Goal: Communication & Community: Answer question/provide support

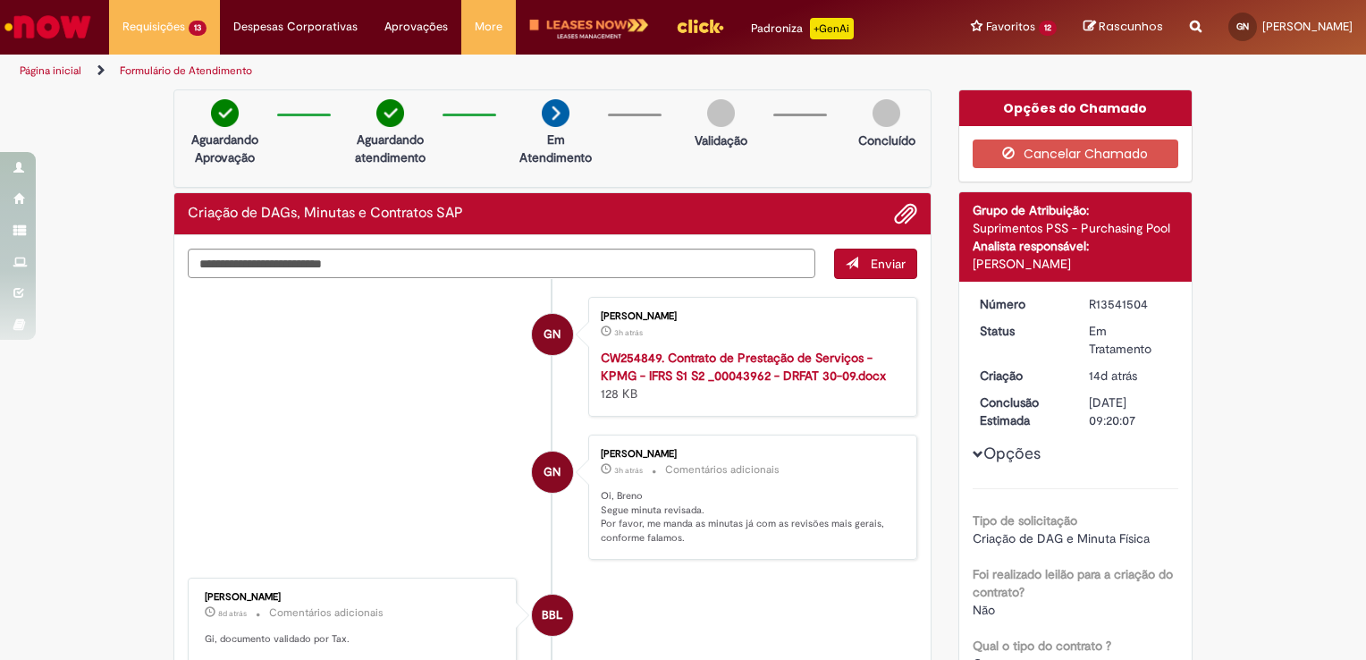
scroll to position [46, 0]
click at [0, 0] on link "Criação de DAGs, Minutas e Contratos SAP 2 mês(es) atrás 2 meses atrás R13303879" at bounding box center [0, 0] width 0 height 0
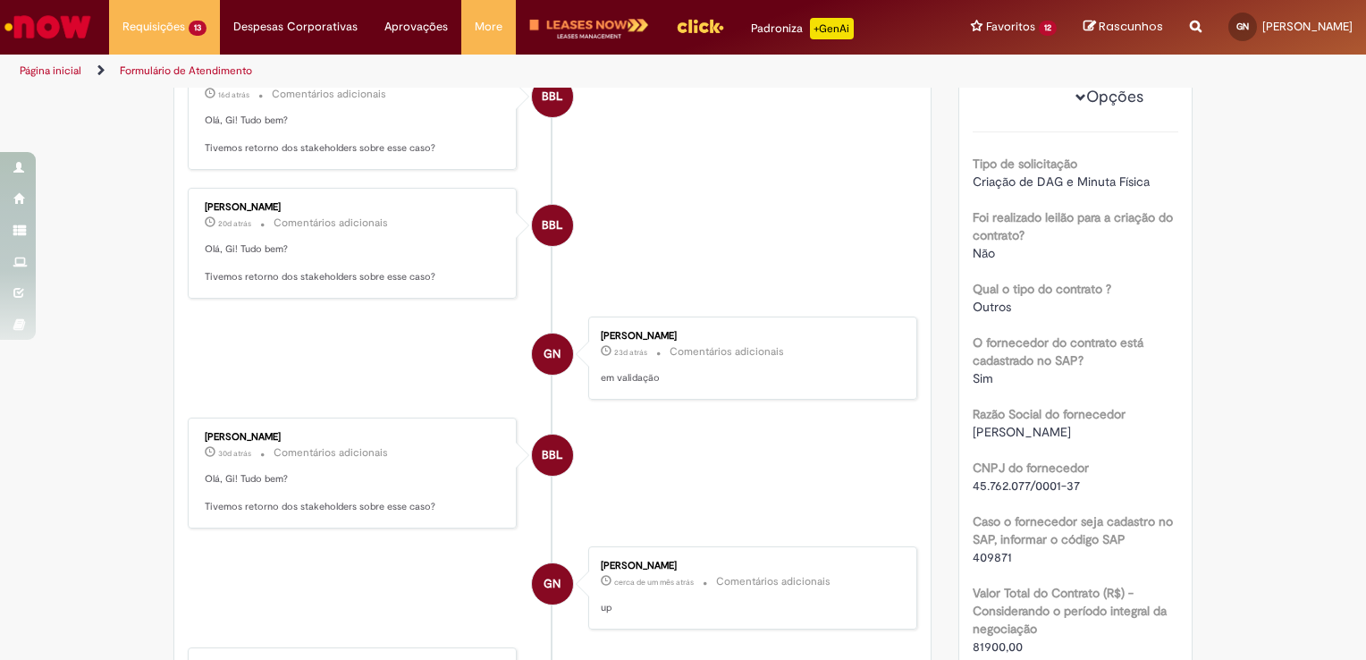
scroll to position [0, 0]
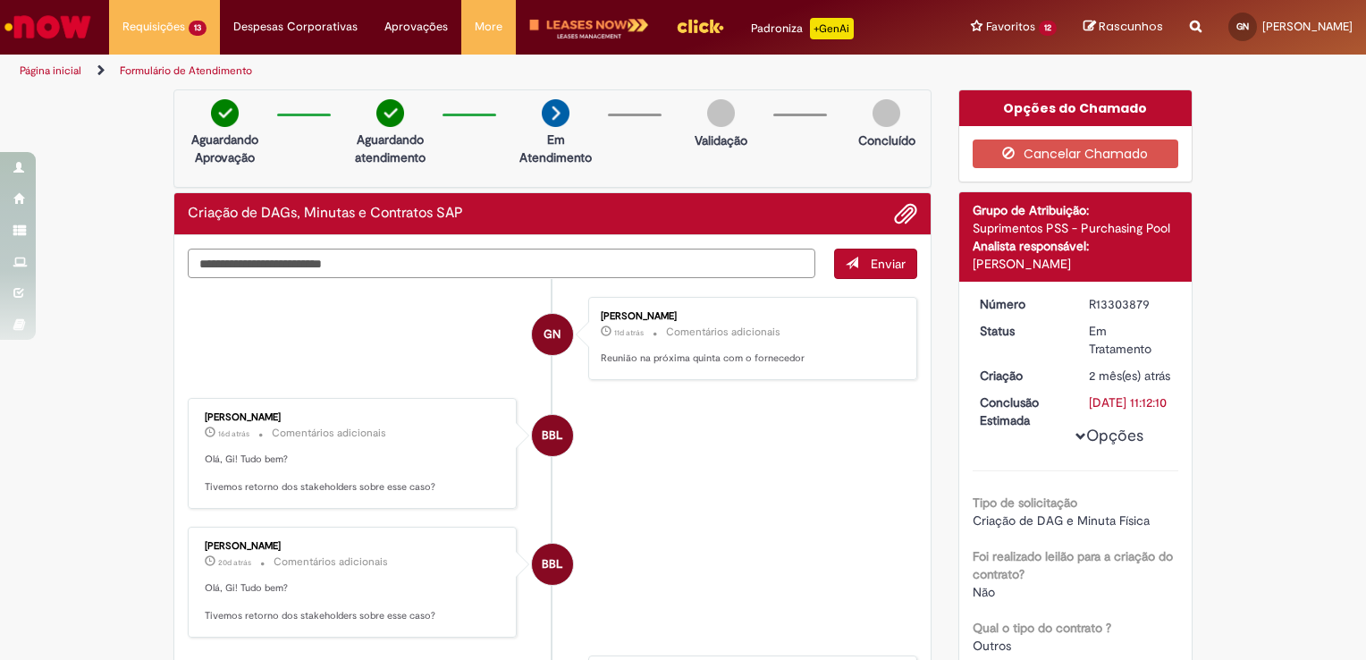
click at [602, 267] on textarea "Digite sua mensagem aqui..." at bounding box center [501, 263] width 627 height 30
type textarea "**********"
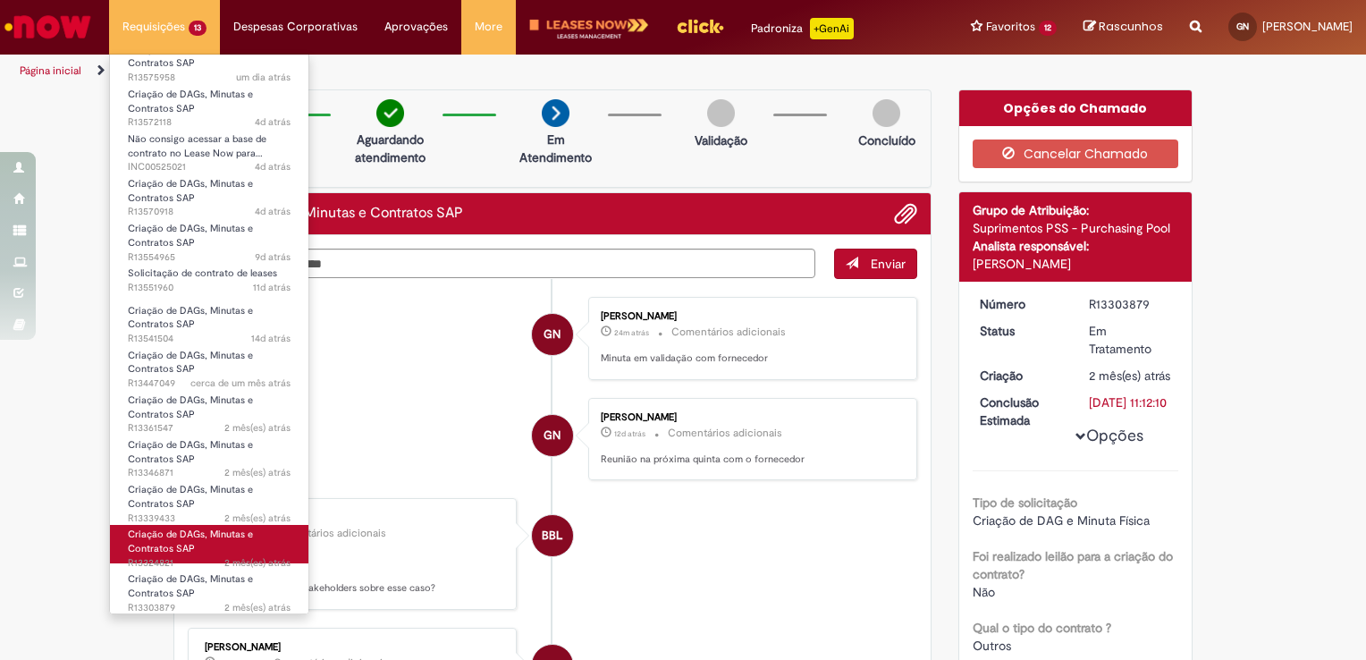
click at [201, 550] on link "Criação de DAGs, Minutas e Contratos SAP 2 mês(es) atrás 2 meses atrás R13324821" at bounding box center [209, 544] width 198 height 38
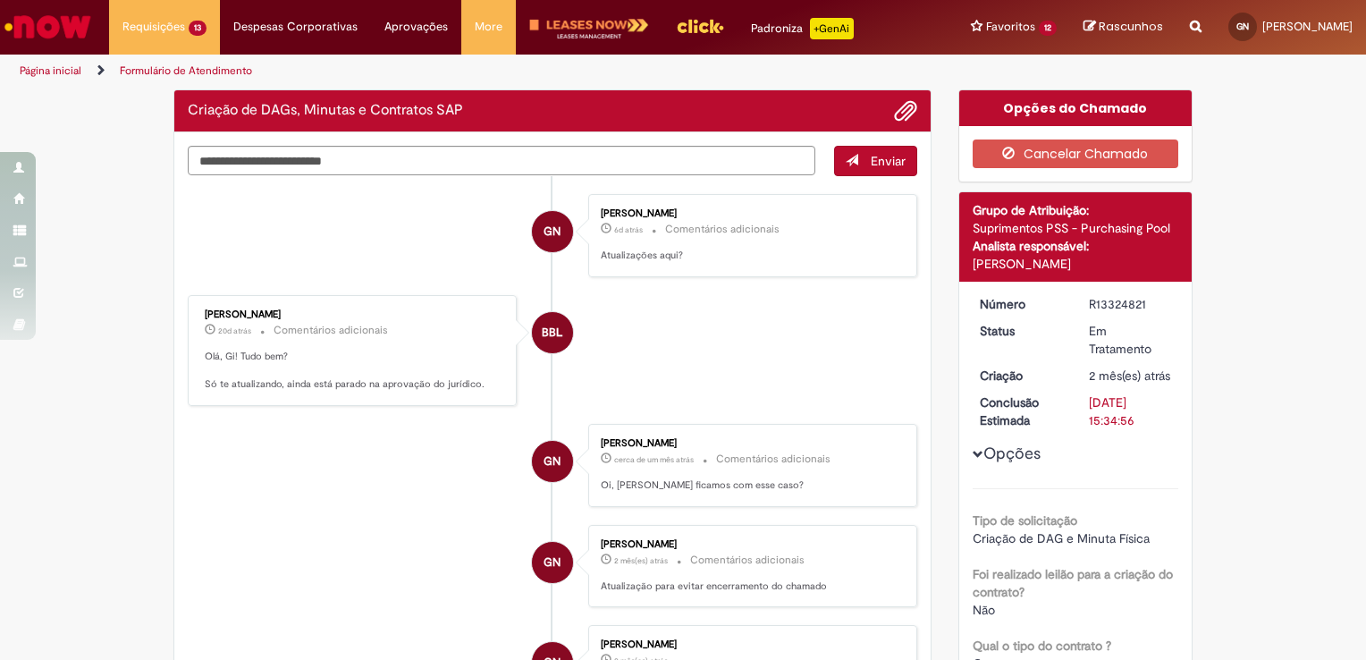
click at [669, 350] on li "BBL [PERSON_NAME] 20d atrás 20 dias atrás Comentários adicionais Olá, Gi! Tudo …" at bounding box center [552, 350] width 729 height 111
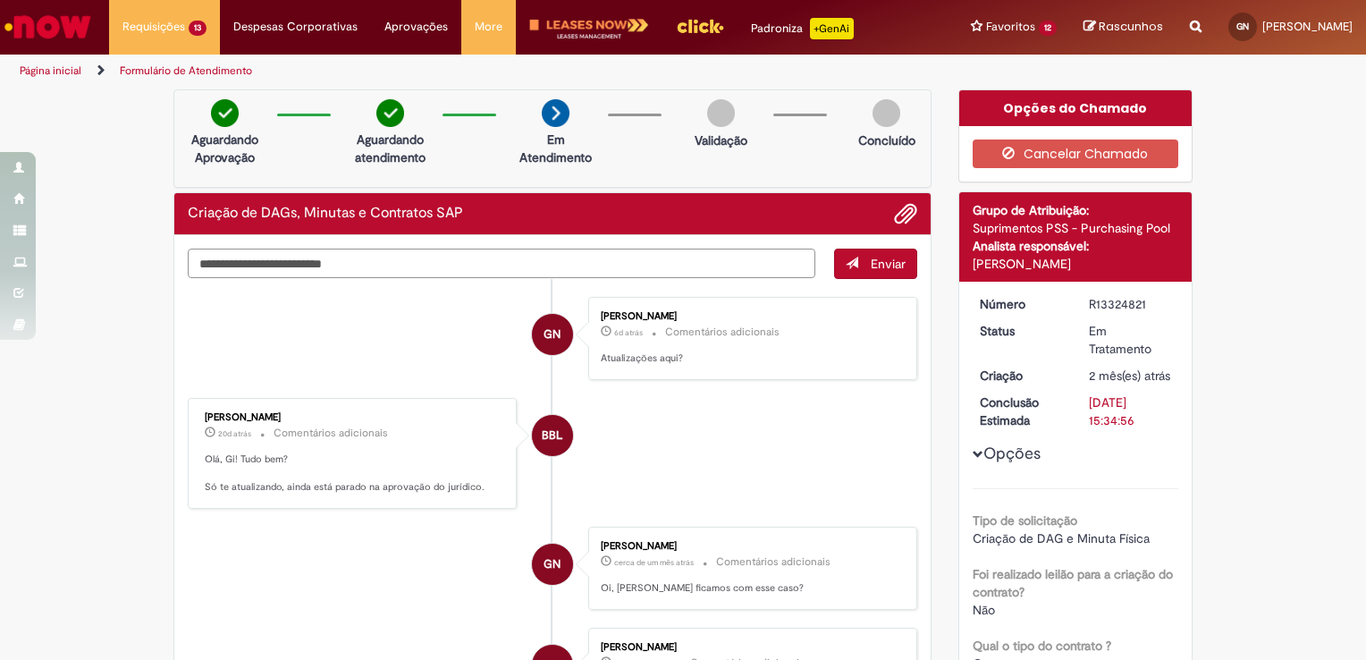
click at [540, 259] on textarea "Digite sua mensagem aqui..." at bounding box center [501, 263] width 627 height 30
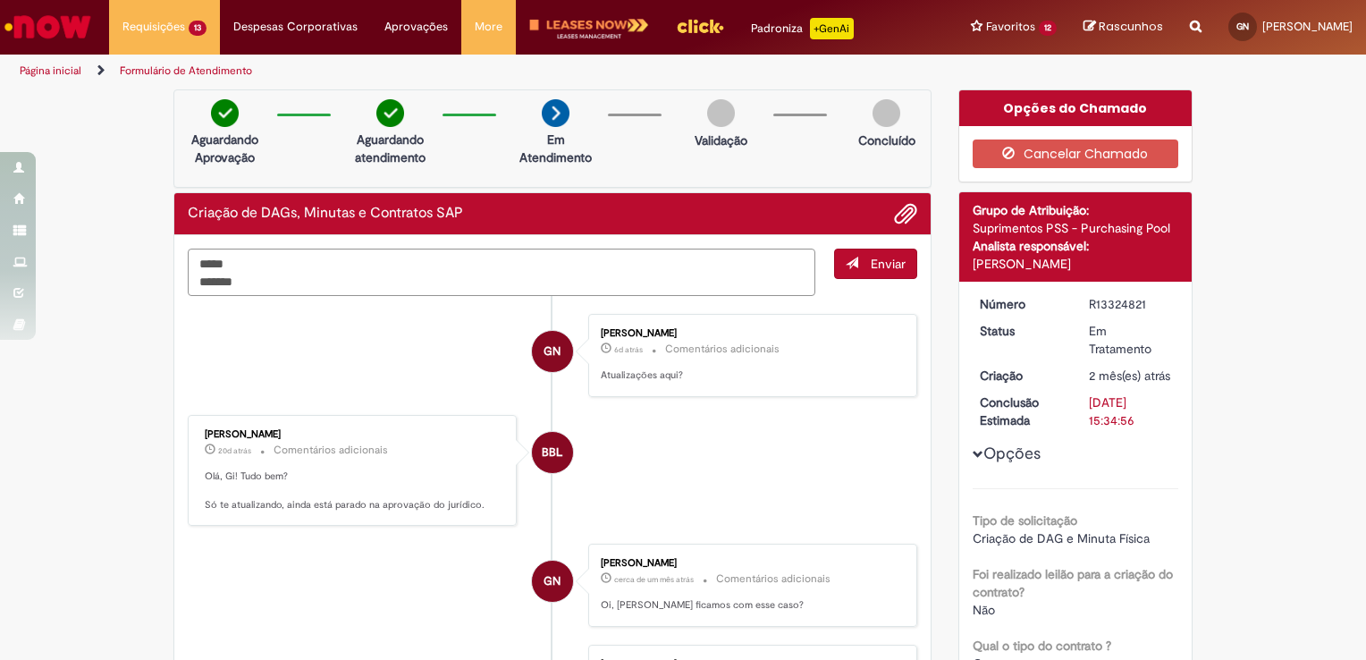
type textarea "***** ********"
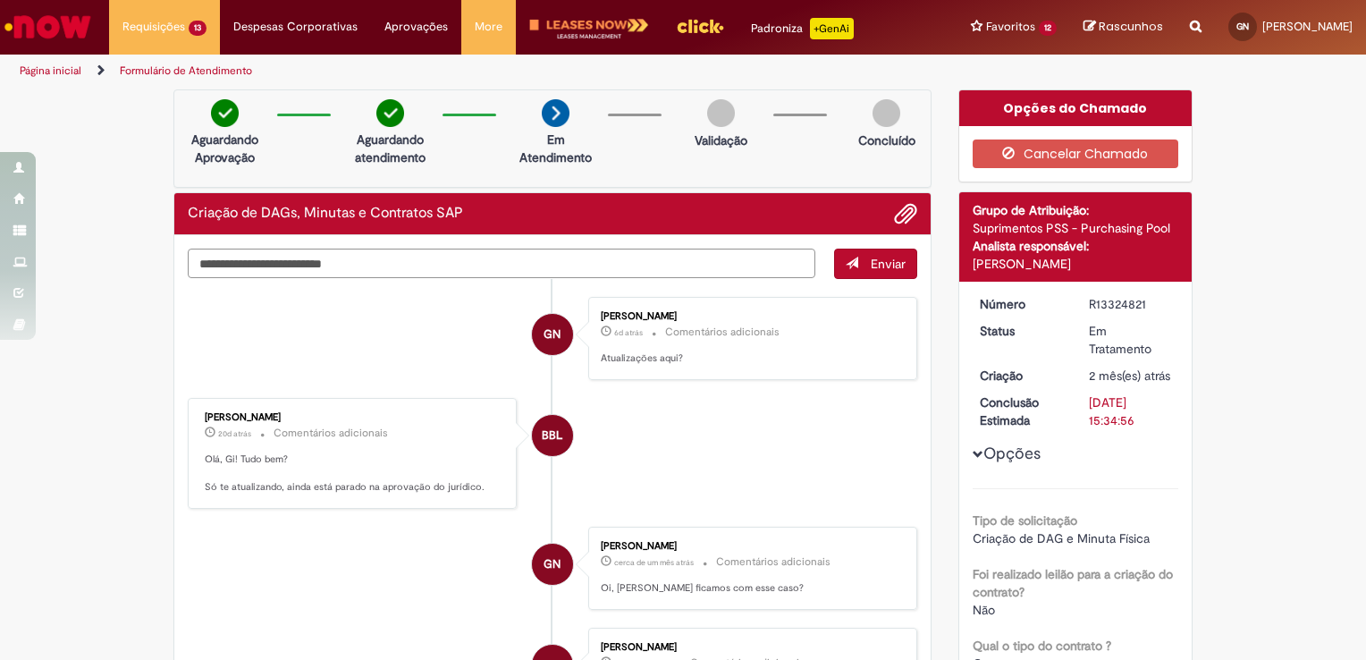
click at [568, 251] on textarea "Digite sua mensagem aqui..." at bounding box center [501, 263] width 627 height 30
type textarea "**"
click at [872, 258] on span "Enviar" at bounding box center [888, 264] width 35 height 16
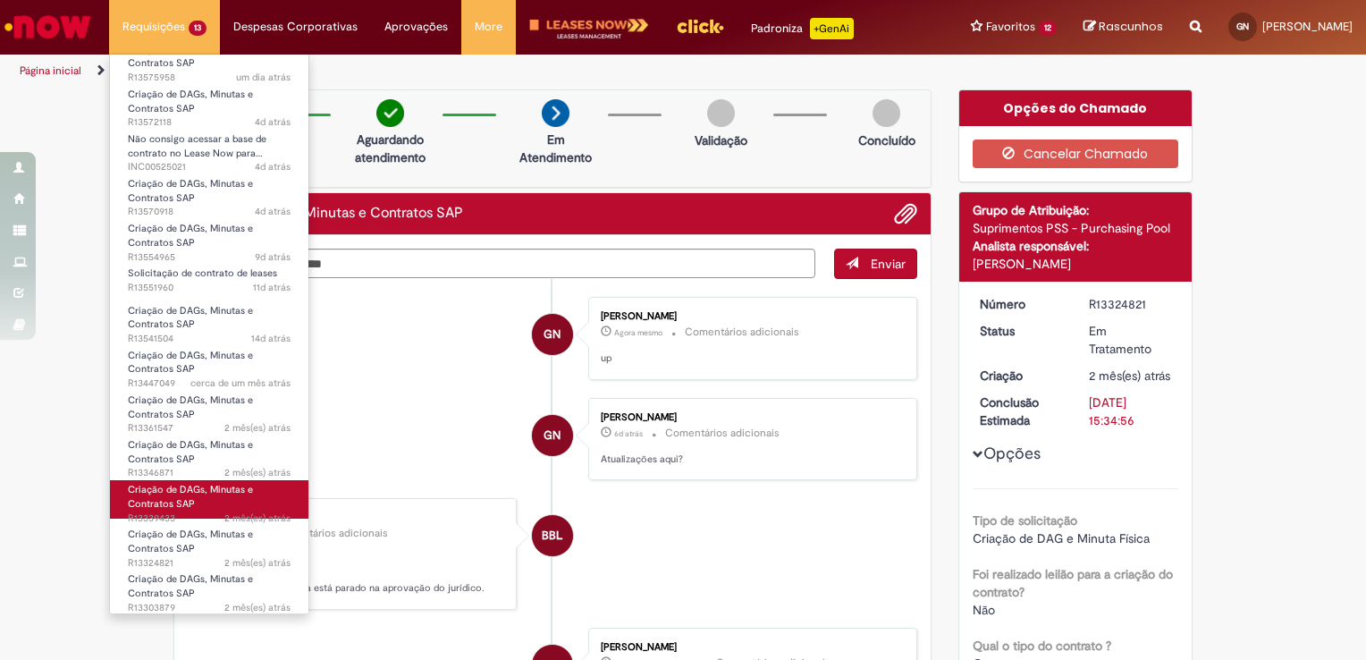
click at [204, 504] on link "Criação de DAGs, Minutas e Contratos SAP 2 mês(es) atrás 2 meses atrás R13339433" at bounding box center [209, 499] width 198 height 38
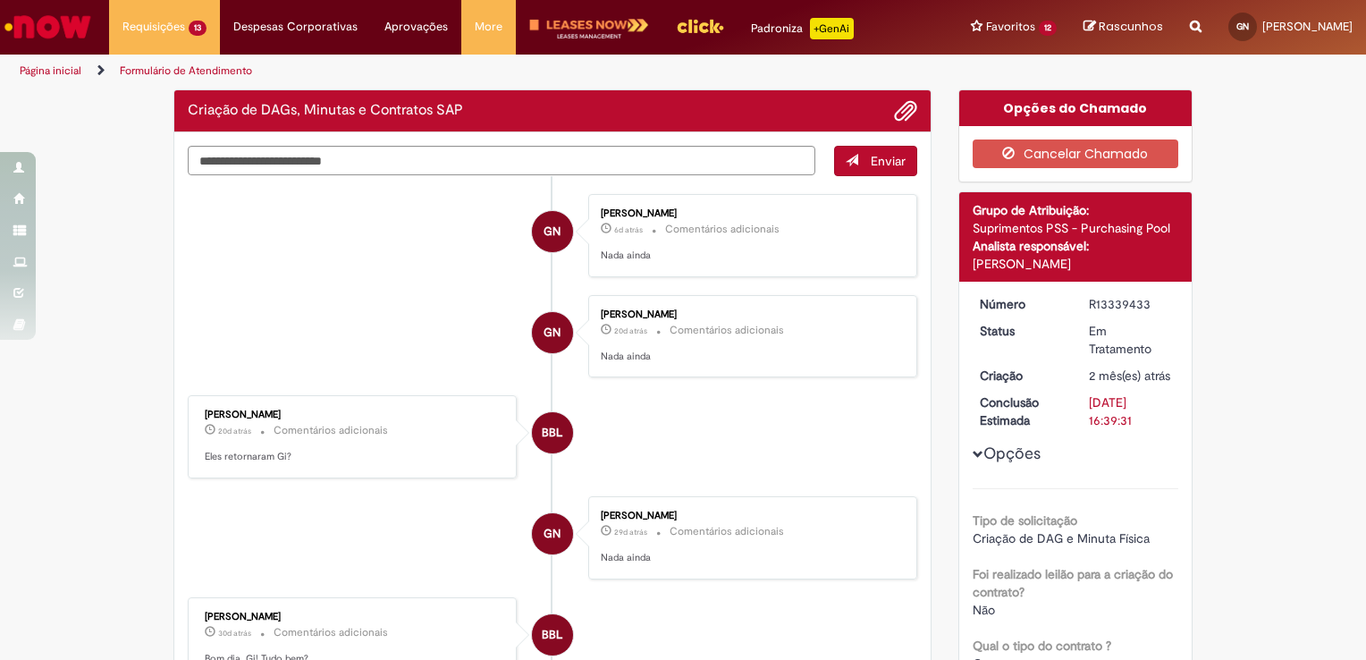
click at [712, 427] on li "BBL [PERSON_NAME] 20d atrás 20 dias atrás Comentários adicionais Eles retornara…" at bounding box center [552, 436] width 729 height 83
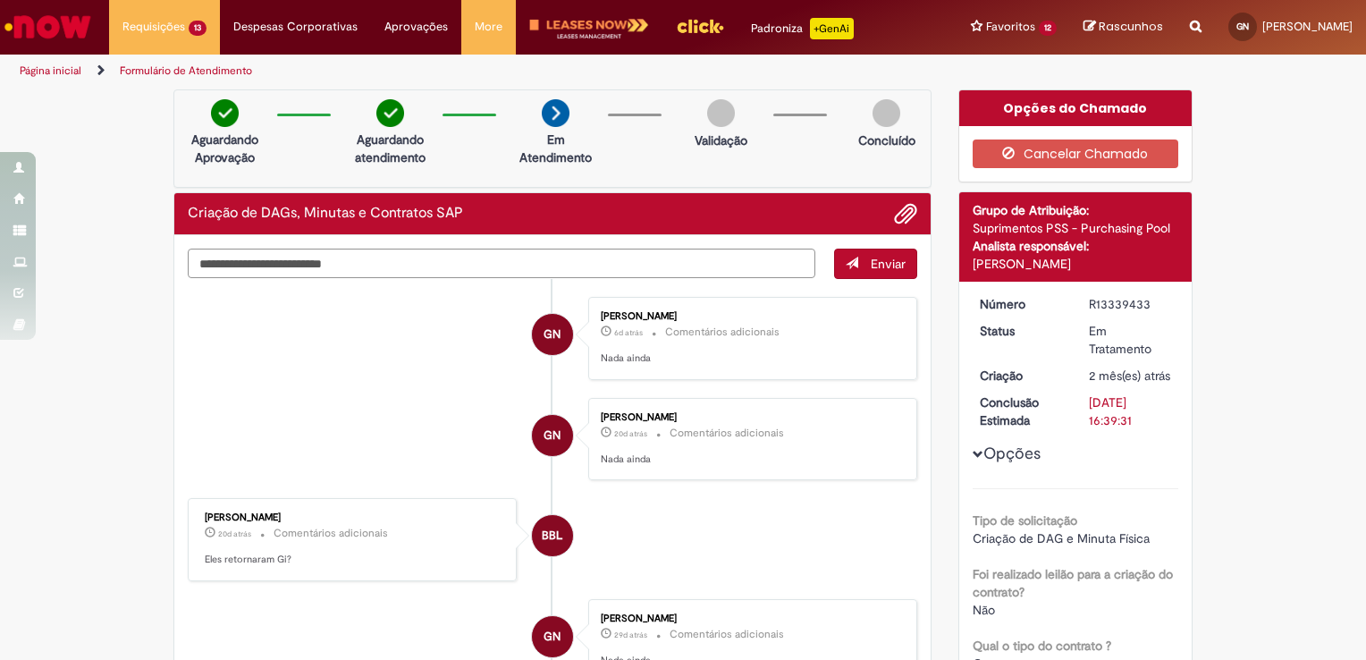
click at [643, 259] on textarea "Digite sua mensagem aqui..." at bounding box center [501, 263] width 627 height 30
type textarea "**********"
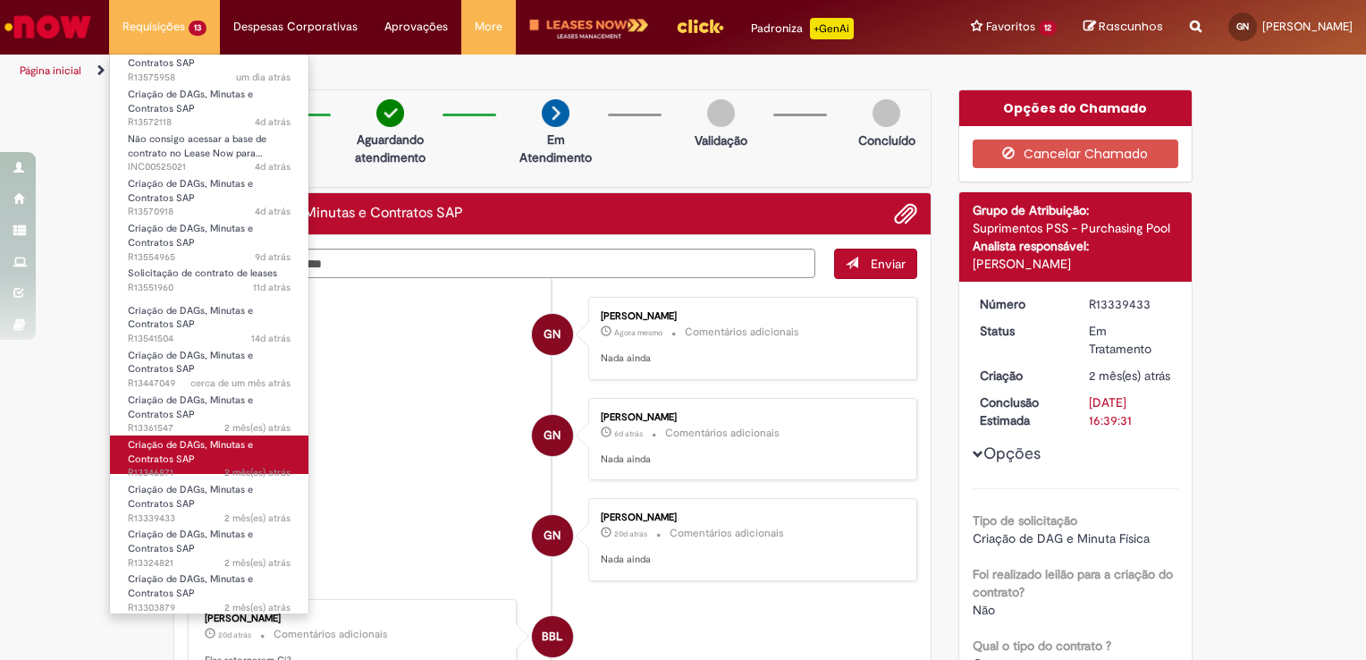
click at [200, 459] on link "Criação de DAGs, Minutas e Contratos SAP 2 mês(es) atrás 2 meses atrás R13346871" at bounding box center [209, 454] width 198 height 38
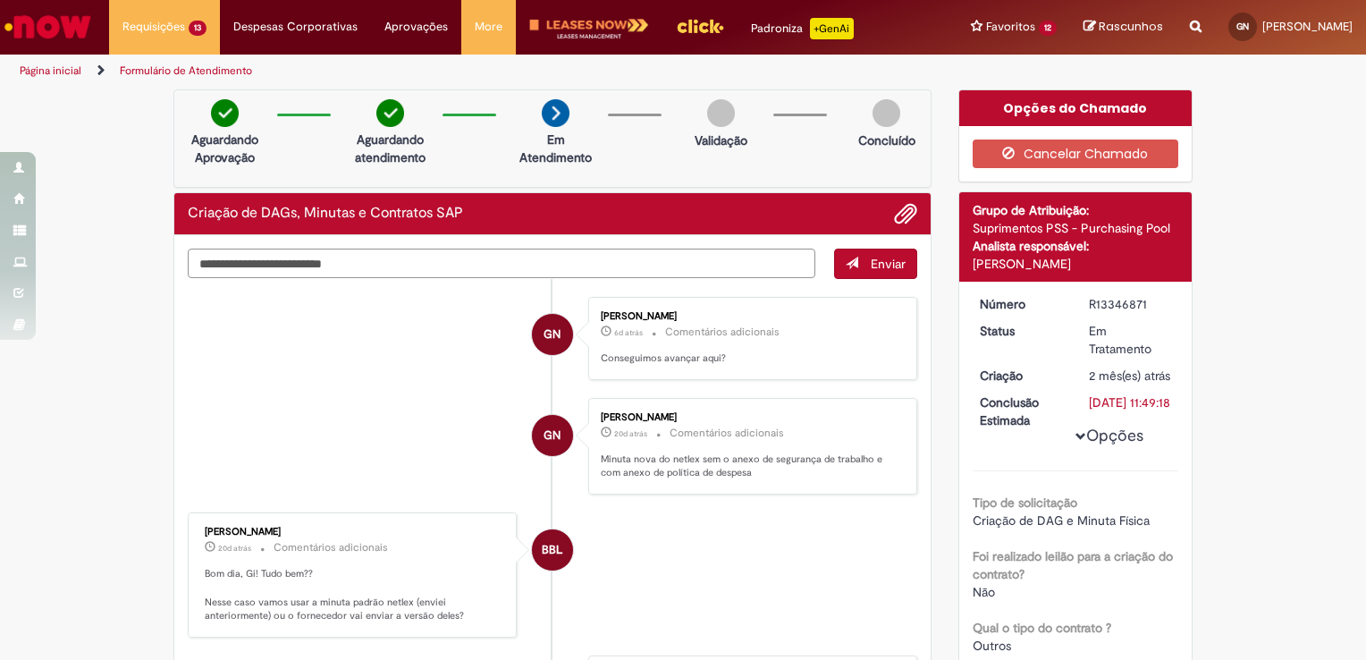
click at [618, 251] on textarea "Digite sua mensagem aqui..." at bounding box center [501, 263] width 627 height 30
type textarea "**********"
click at [894, 267] on span "Enviar" at bounding box center [888, 264] width 35 height 16
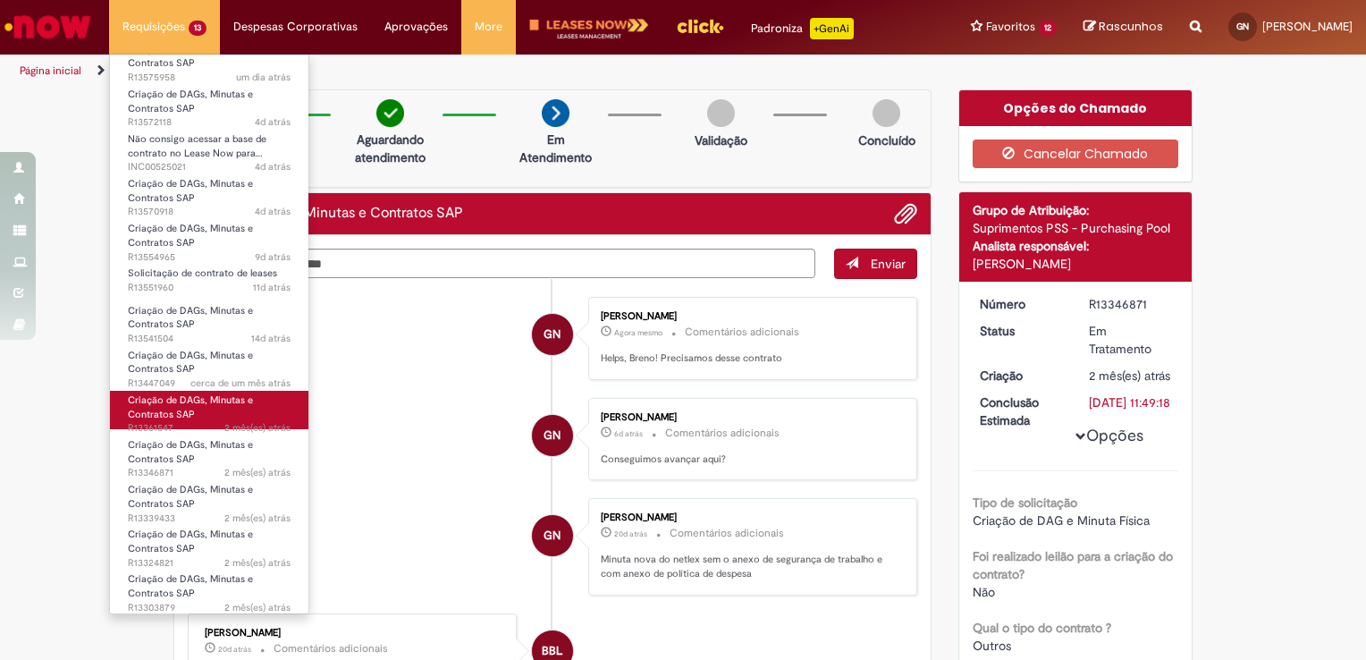
click at [185, 414] on span "Criação de DAGs, Minutas e Contratos SAP" at bounding box center [190, 407] width 125 height 28
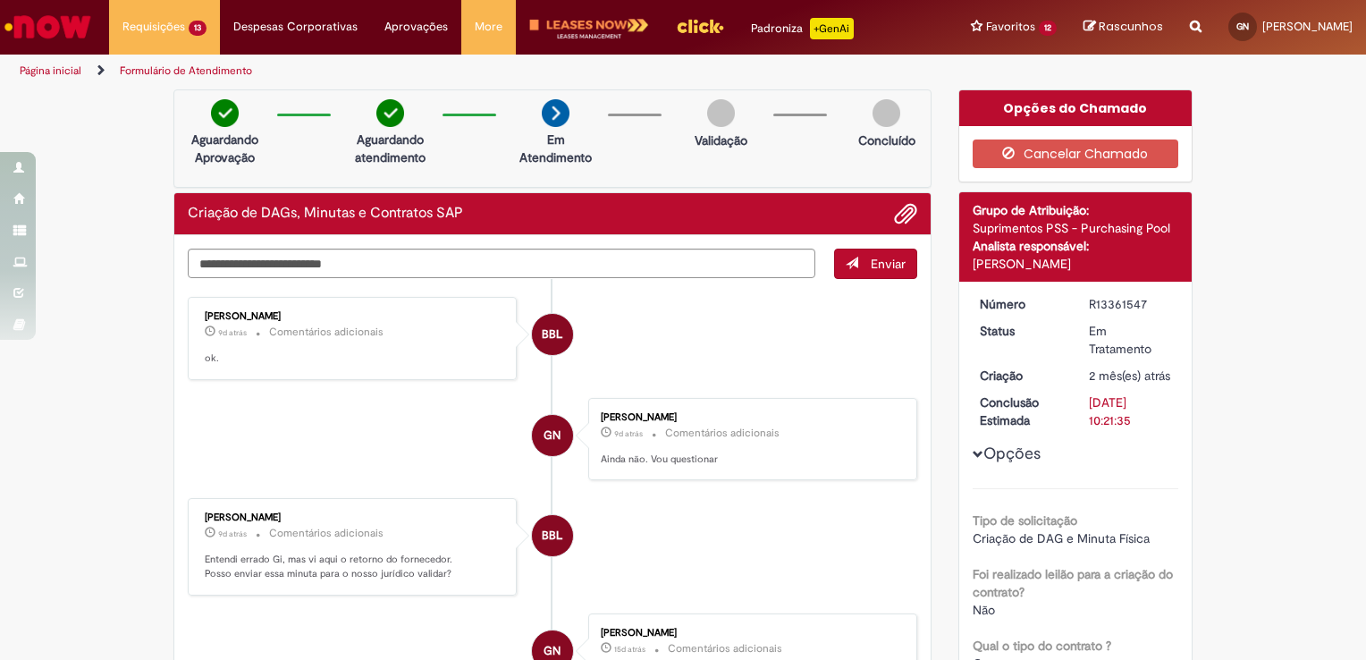
click at [686, 321] on li "BBL [PERSON_NAME] 9d atrás 9 dias atrás Comentários adicionais ok." at bounding box center [552, 338] width 729 height 83
click at [561, 261] on textarea "Digite sua mensagem aqui..." at bounding box center [501, 263] width 627 height 30
type textarea "**********"
click at [879, 265] on span "Enviar" at bounding box center [888, 264] width 35 height 16
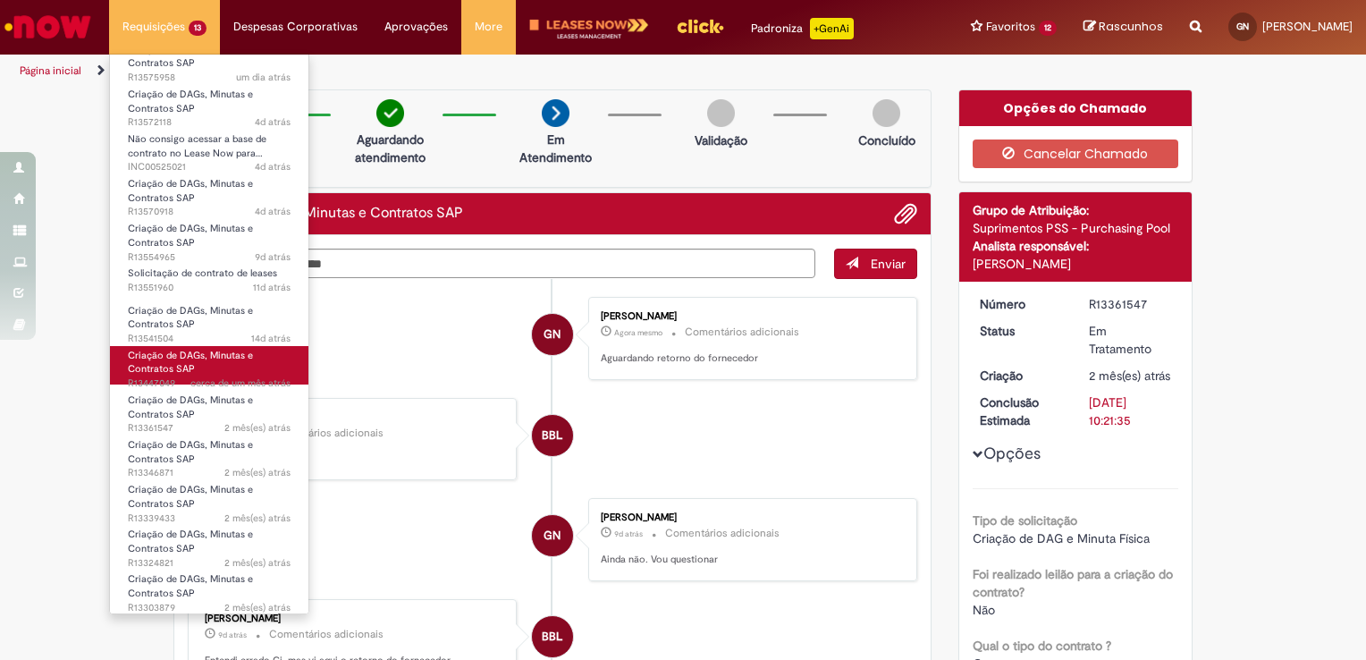
click at [168, 367] on span "Criação de DAGs, Minutas e Contratos SAP" at bounding box center [190, 363] width 125 height 28
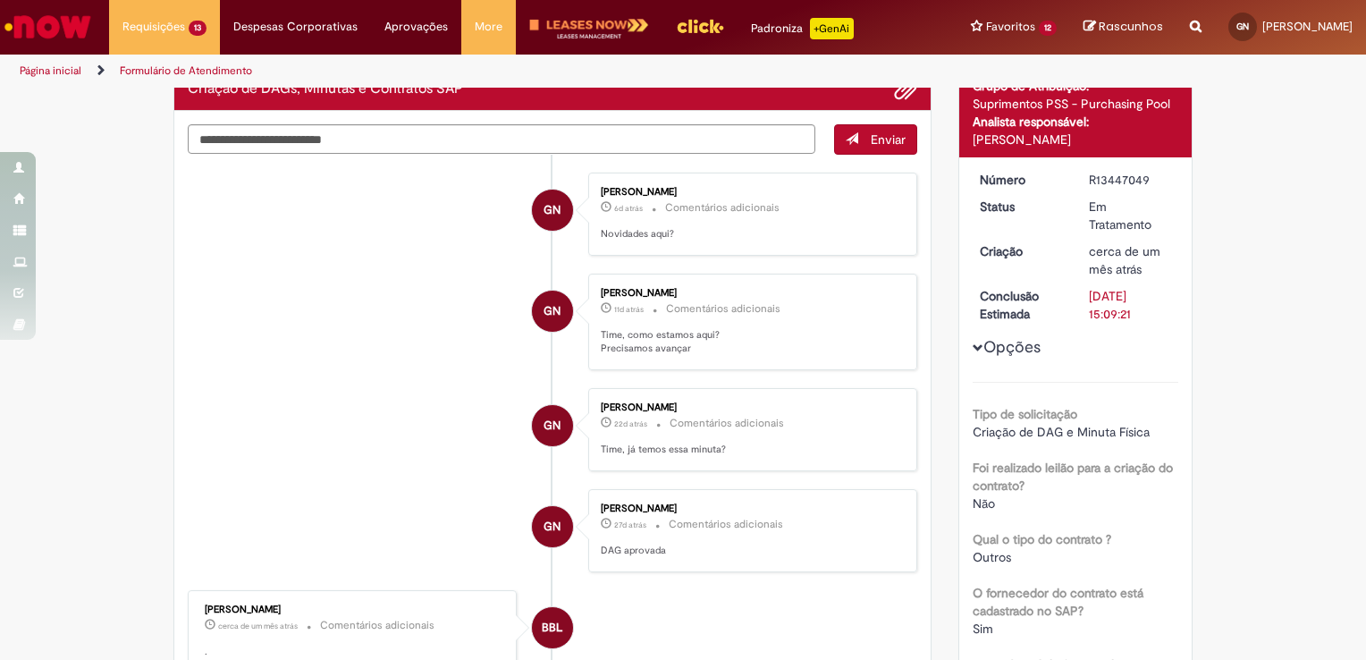
scroll to position [125, 0]
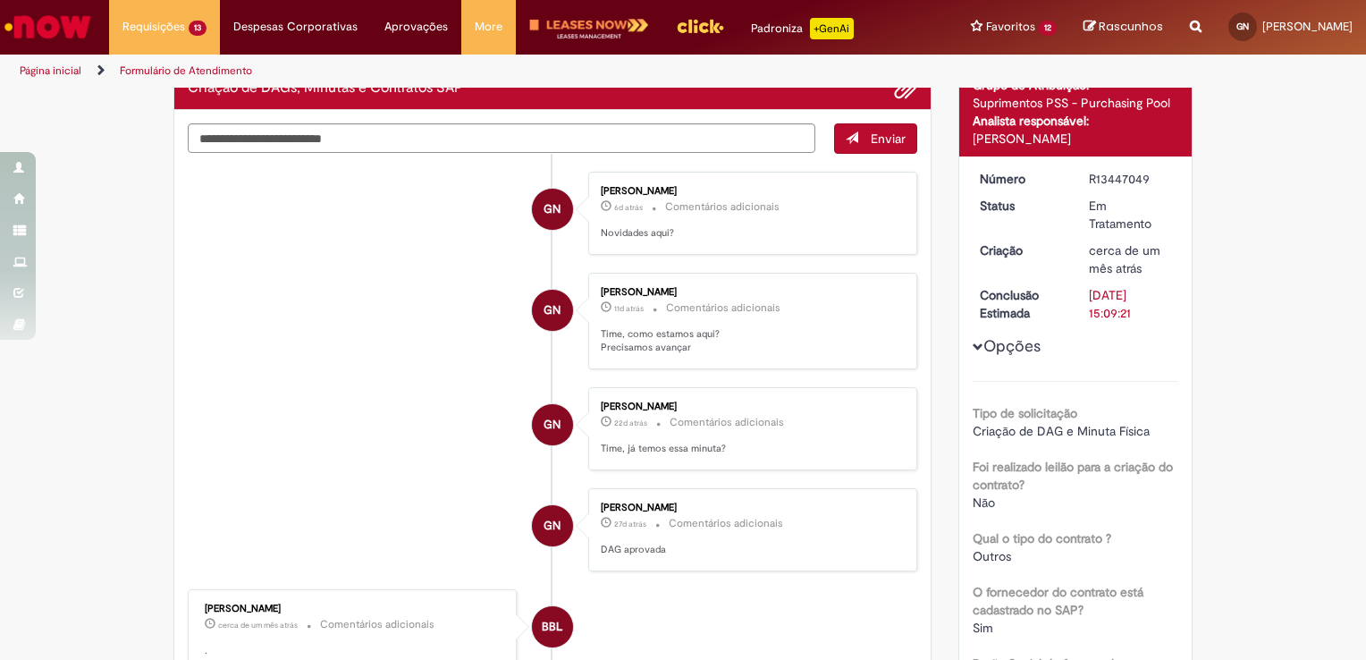
click at [1118, 170] on div "R13447049" at bounding box center [1130, 179] width 83 height 18
copy div "R13447049"
click at [714, 134] on textarea "Digite sua mensagem aqui..." at bounding box center [501, 138] width 627 height 30
type textarea "**********"
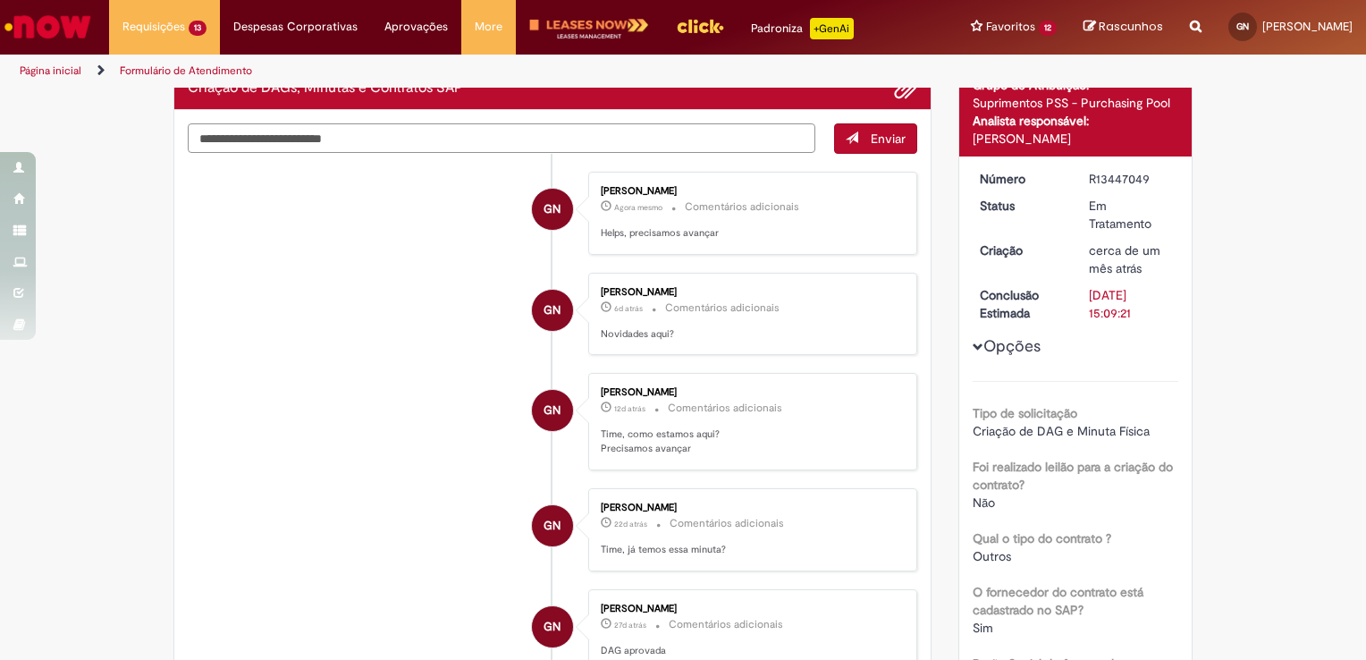
scroll to position [0, 0]
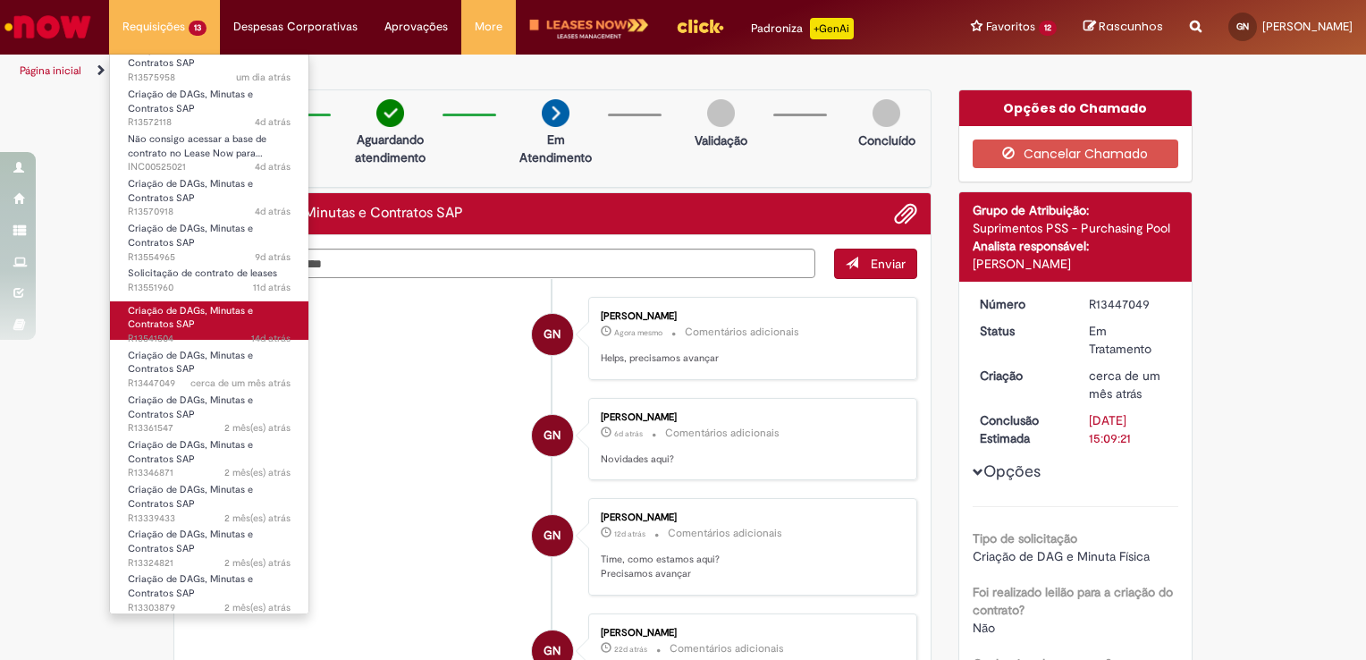
click at [164, 328] on span "Criação de DAGs, Minutas e Contratos SAP" at bounding box center [190, 318] width 125 height 28
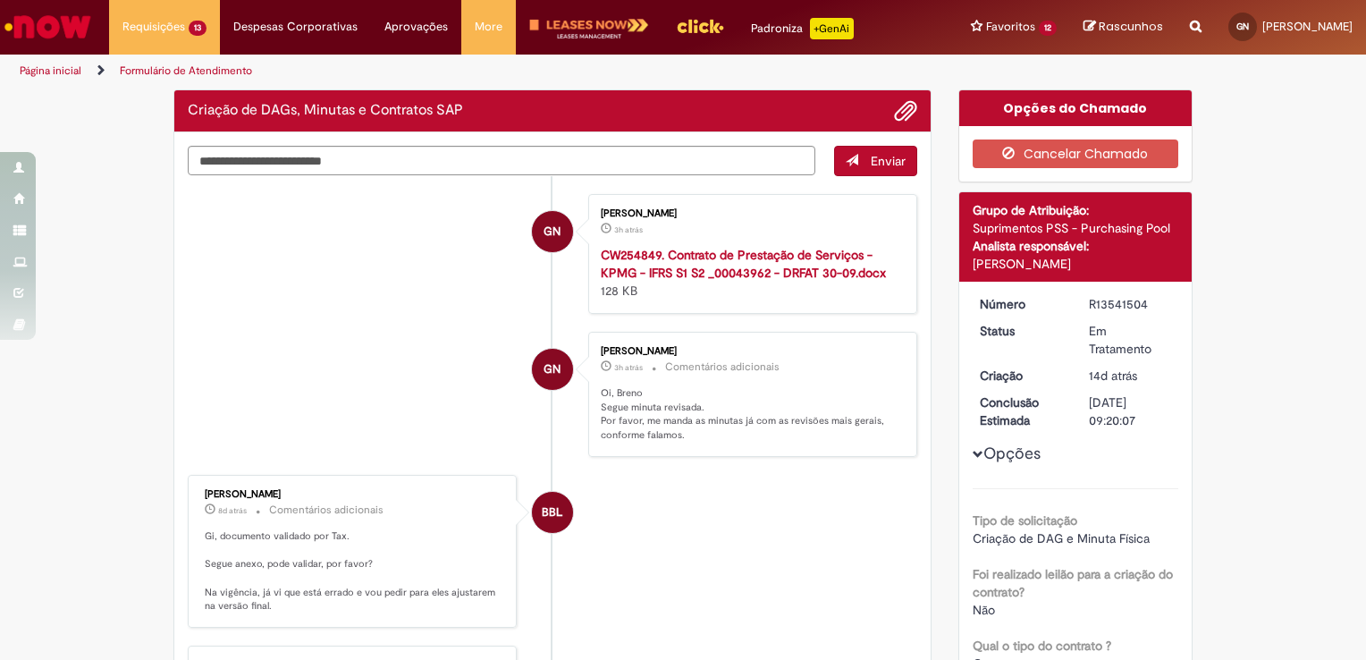
click at [624, 501] on li "BBL [PERSON_NAME] 8d atrás 8 dias atrás Comentários adicionais Gi, documento va…" at bounding box center [552, 551] width 729 height 153
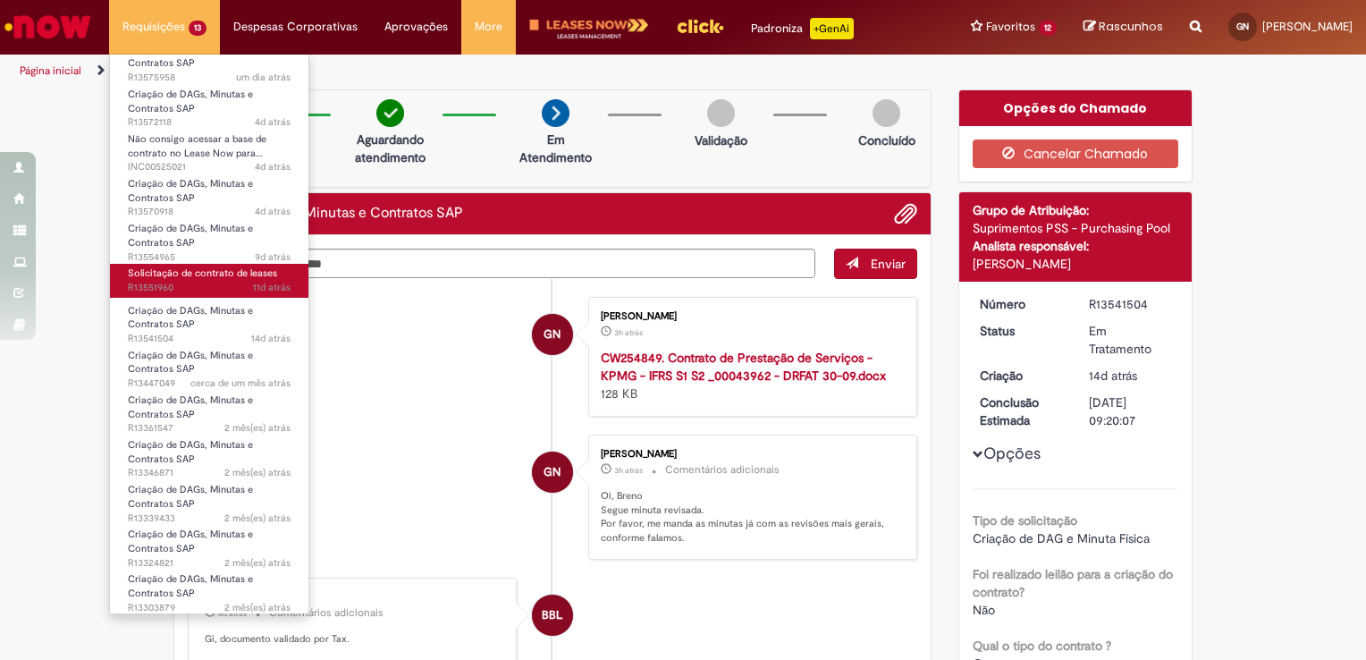
click at [185, 270] on span "Solicitação de contrato de leases" at bounding box center [202, 272] width 149 height 13
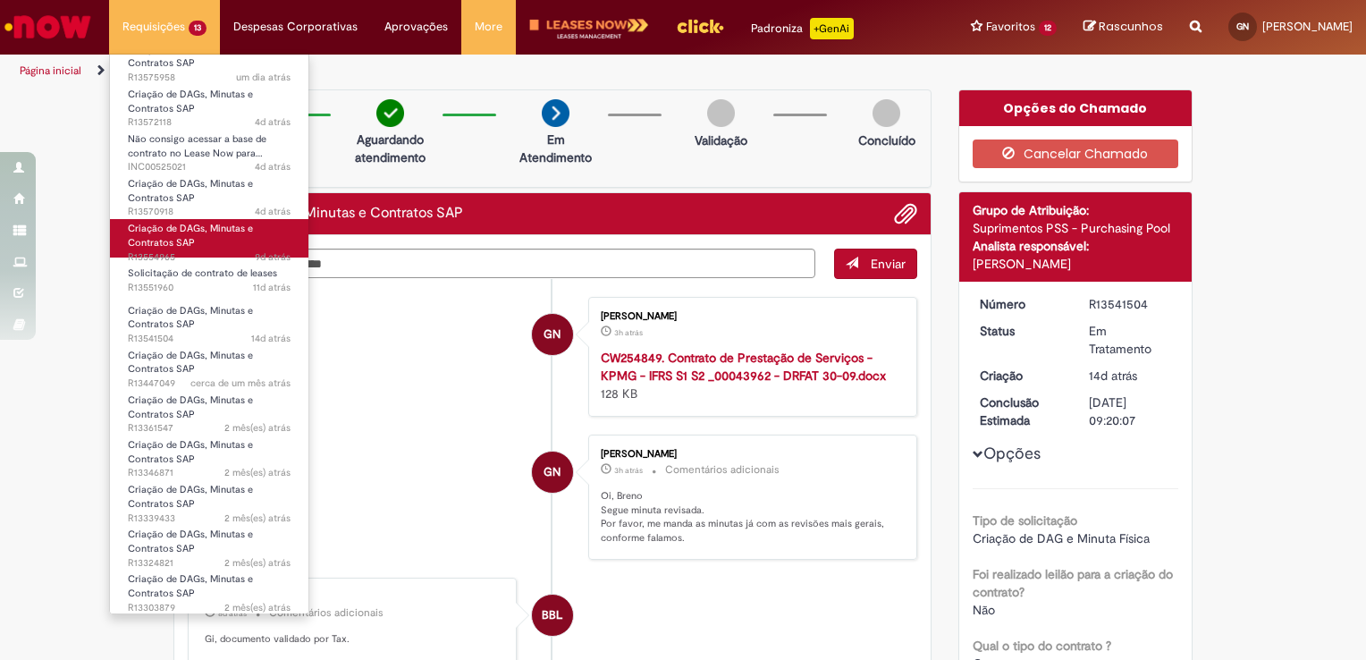
click at [177, 243] on span "Criação de DAGs, Minutas e Contratos SAP" at bounding box center [190, 236] width 125 height 28
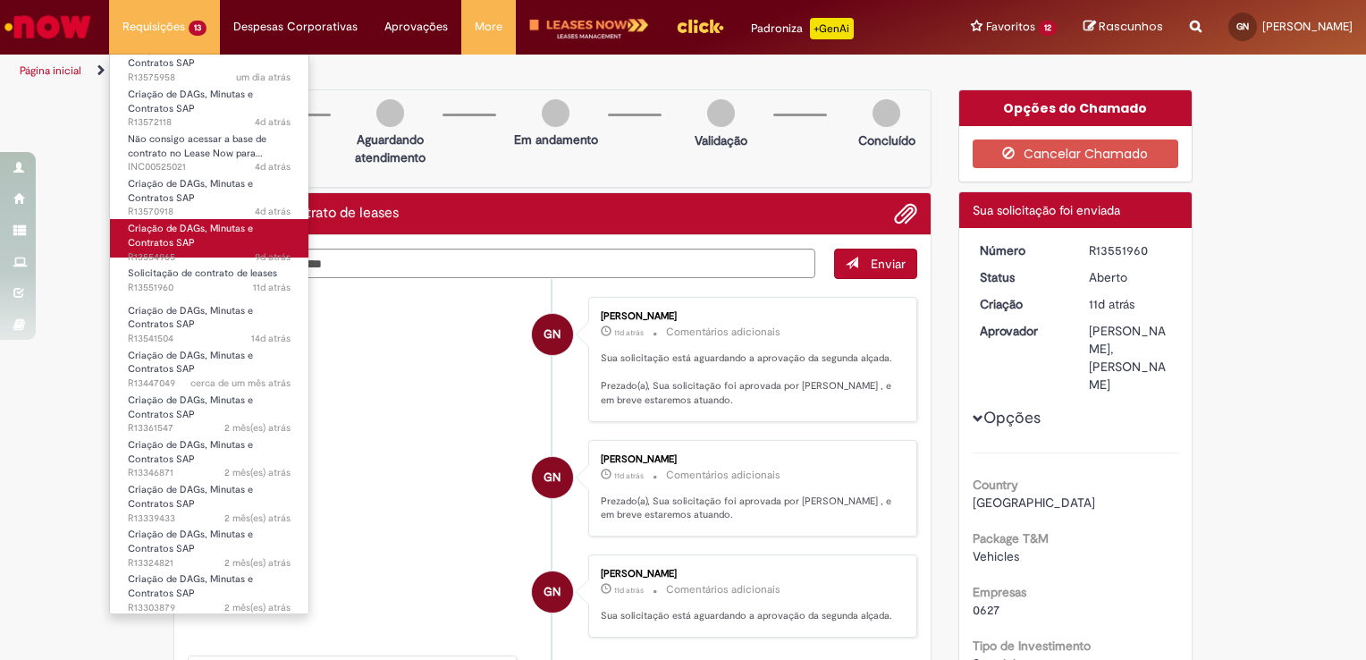
click at [180, 236] on span "Criação de DAGs, Minutas e Contratos SAP" at bounding box center [190, 236] width 125 height 28
click at [154, 248] on link "Criação de DAGs, Minutas e Contratos SAP 9d atrás 9 dias atrás R13554965" at bounding box center [209, 238] width 198 height 38
click at [150, 239] on span "Criação de DAGs, Minutas e Contratos SAP" at bounding box center [190, 236] width 125 height 28
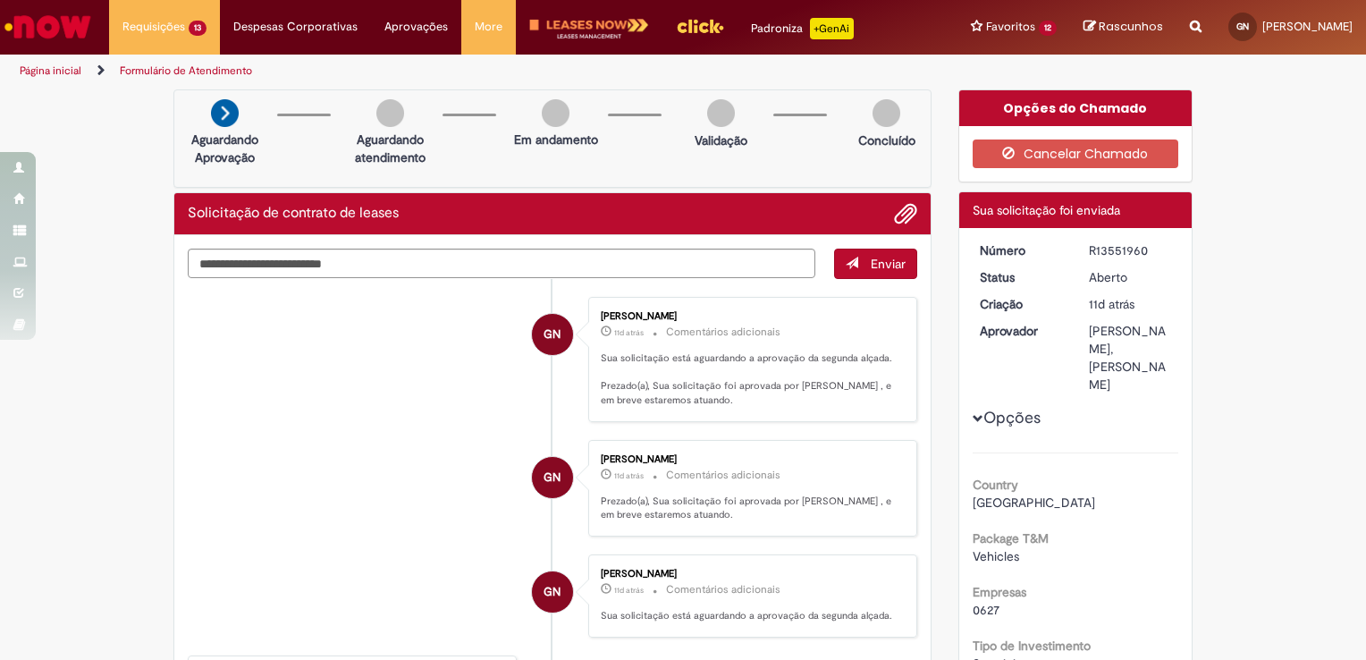
click at [911, 456] on div "Enviar GN [PERSON_NAME] 11d atrás 11 dias atrás Comentários adicionais Sua soli…" at bounding box center [552, 640] width 756 height 810
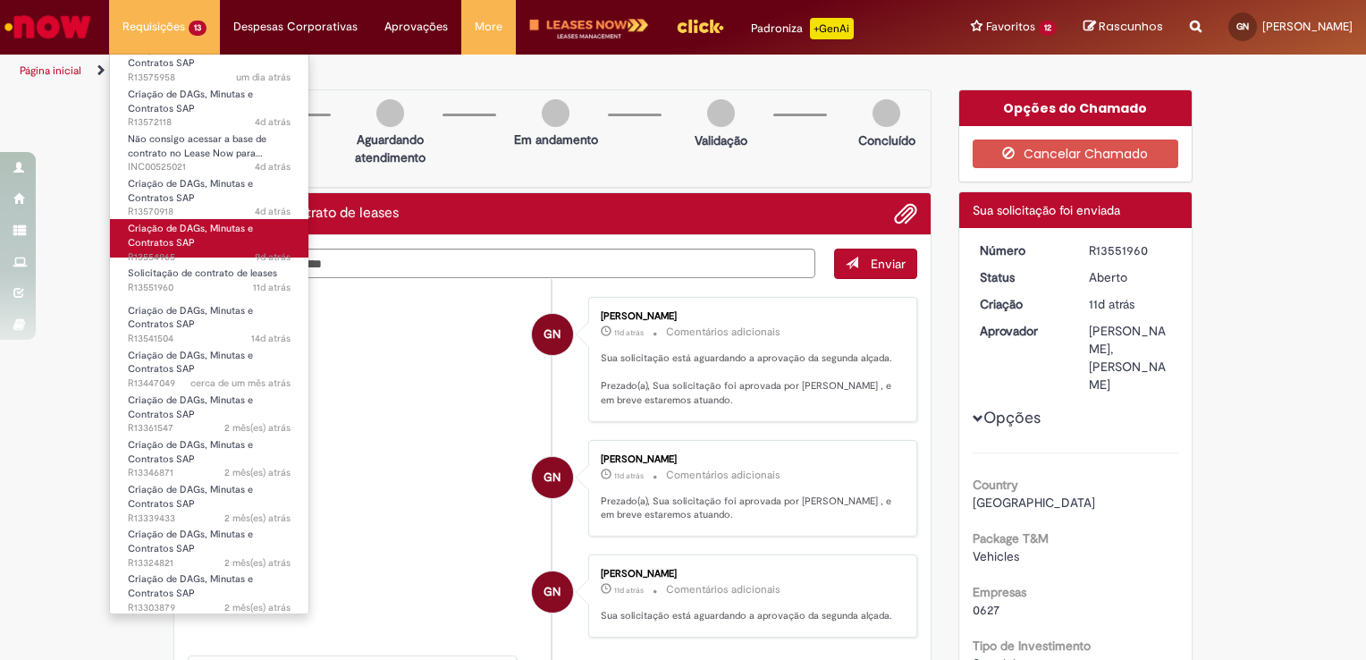
click at [147, 234] on span "Criação de DAGs, Minutas e Contratos SAP" at bounding box center [190, 236] width 125 height 28
